Goal: Information Seeking & Learning: Check status

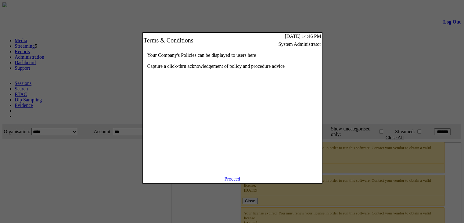
click at [239, 181] on link "Proceed" at bounding box center [232, 178] width 16 height 5
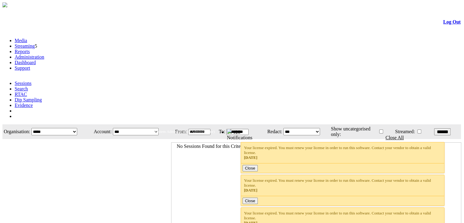
click at [30, 49] on link "Reports" at bounding box center [22, 51] width 15 height 5
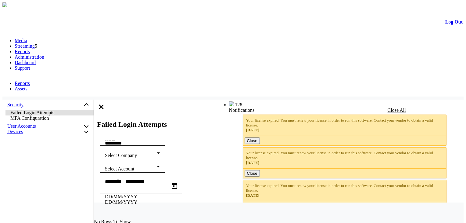
click at [121, 178] on input "**********" at bounding box center [113, 180] width 16 height 5
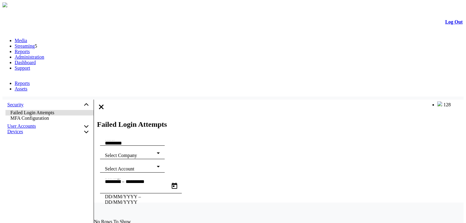
click at [182, 178] on span "Open calendar" at bounding box center [174, 185] width 15 height 15
type input "**********"
click at [451, 99] on div "Failed Login Attempts" at bounding box center [278, 116] width 369 height 35
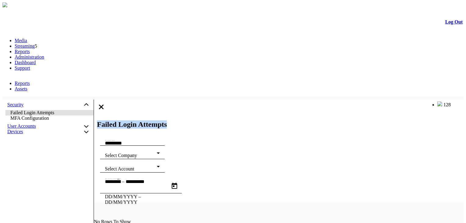
click at [451, 99] on div "Failed Login Attempts" at bounding box center [278, 116] width 369 height 35
click at [155, 178] on input "**********" at bounding box center [140, 180] width 29 height 5
drag, startPoint x: 455, startPoint y: 61, endPoint x: 401, endPoint y: 64, distance: 54.6
click at [401, 99] on div "Failed Login Attempts" at bounding box center [278, 116] width 369 height 35
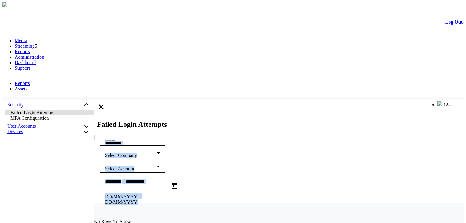
drag, startPoint x: 401, startPoint y: 64, endPoint x: 468, endPoint y: 77, distance: 68.4
click at [465, 77] on html "m-View Web Portal Log Out Media Streaming 5 Reports Administration Dashboard Su…" at bounding box center [233, 196] width 466 height 393
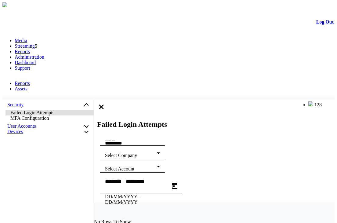
click at [189, 10] on div at bounding box center [168, 10] width 330 height 0
click at [318, 21] on link "Log Out" at bounding box center [324, 21] width 17 height 5
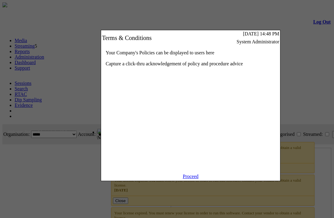
scroll to position [0, 46]
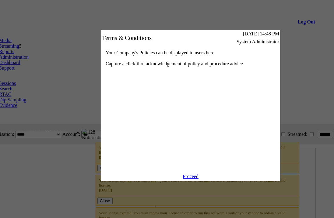
click at [192, 179] on link "Proceed" at bounding box center [191, 175] width 16 height 5
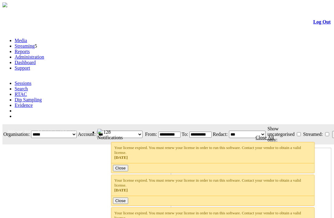
scroll to position [0, 46]
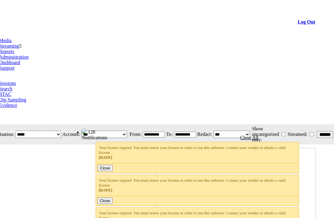
click at [14, 49] on link "Reports" at bounding box center [6, 51] width 15 height 5
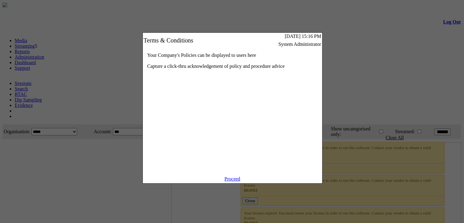
click at [235, 181] on link "Proceed" at bounding box center [232, 178] width 16 height 5
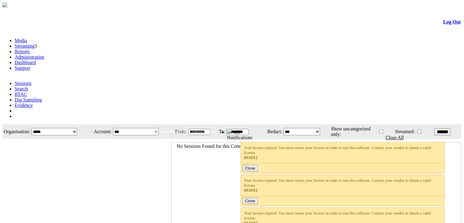
click at [30, 49] on link "Reports" at bounding box center [22, 51] width 15 height 5
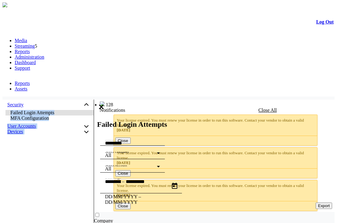
drag, startPoint x: 0, startPoint y: 0, endPoint x: 50, endPoint y: 63, distance: 80.3
click at [50, 63] on form "Log Out Media Streaming 5 Reports Administration Dashboard Support Reports Asse…" at bounding box center [168, 202] width 332 height 386
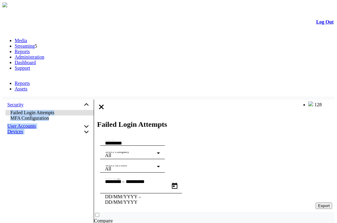
click at [315, 202] on button "Export" at bounding box center [323, 205] width 17 height 6
drag, startPoint x: 283, startPoint y: 0, endPoint x: 225, endPoint y: 8, distance: 58.7
click at [225, 10] on div at bounding box center [168, 10] width 330 height 0
click at [315, 202] on button "Export" at bounding box center [323, 205] width 17 height 6
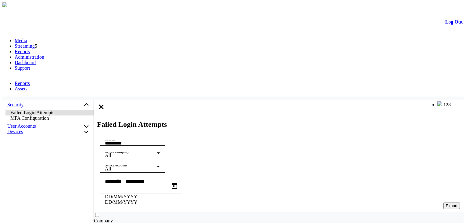
click at [336, 202] on button "Export" at bounding box center [451, 205] width 17 height 6
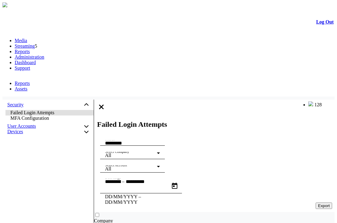
click at [316, 202] on button "Export" at bounding box center [323, 205] width 17 height 6
click at [41, 202] on icon at bounding box center [38, 204] width 5 height 5
click at [37, 43] on span "5" at bounding box center [36, 45] width 2 height 5
click at [35, 43] on link "Streaming" at bounding box center [25, 45] width 20 height 5
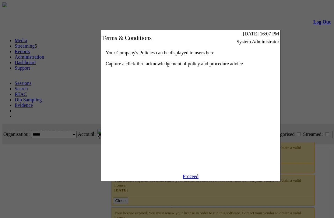
scroll to position [0, 46]
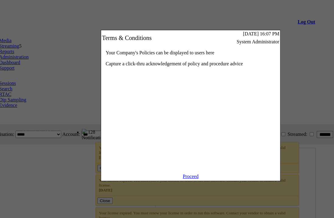
click at [192, 179] on link "Proceed" at bounding box center [191, 175] width 16 height 5
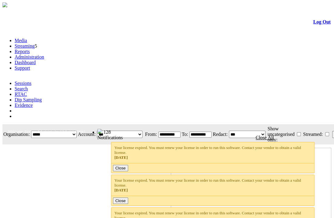
scroll to position [0, 46]
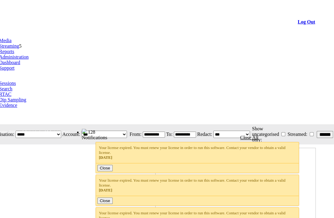
click at [14, 49] on link "Reports" at bounding box center [6, 51] width 15 height 5
